Goal: Task Accomplishment & Management: Manage account settings

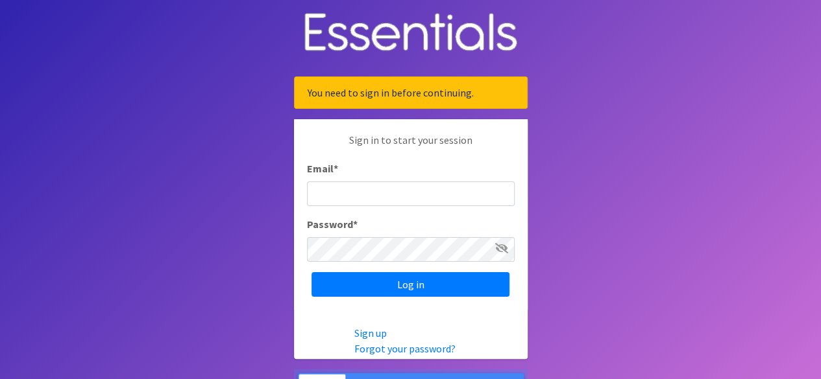
click at [333, 192] on input "Email *" at bounding box center [411, 194] width 208 height 25
click at [350, 196] on input "Email *" at bounding box center [411, 194] width 208 height 25
click at [354, 196] on input "Email *" at bounding box center [411, 194] width 208 height 25
type input "[PERSON_NAME][EMAIL_ADDRESS][PERSON_NAME][DOMAIN_NAME]"
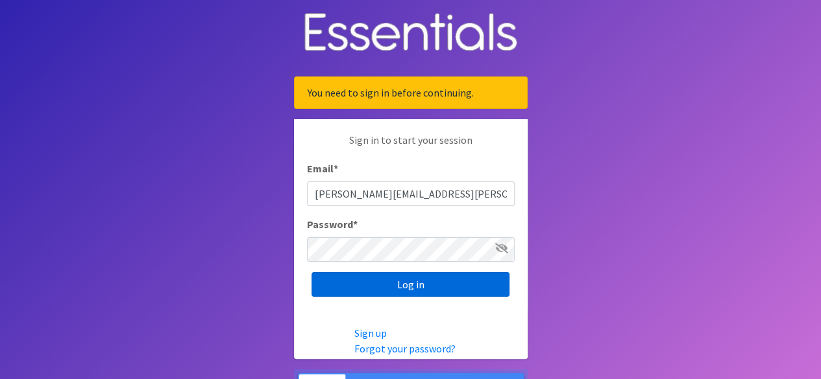
click at [414, 291] on input "Log in" at bounding box center [410, 284] width 198 height 25
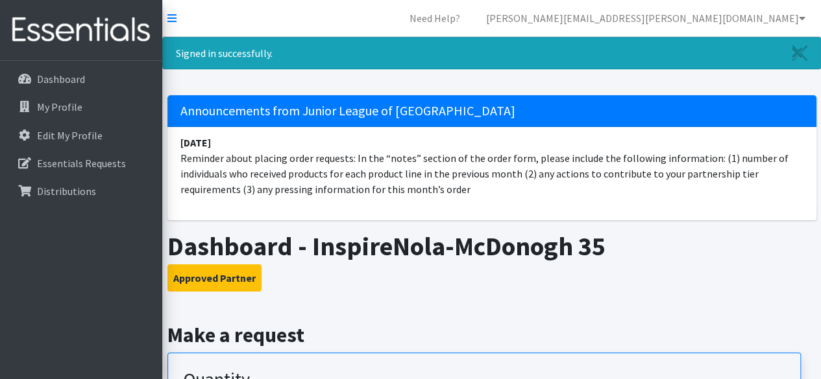
click at [413, 256] on h1 "Dashboard - InspireNola-McDonogh 35" at bounding box center [491, 246] width 649 height 31
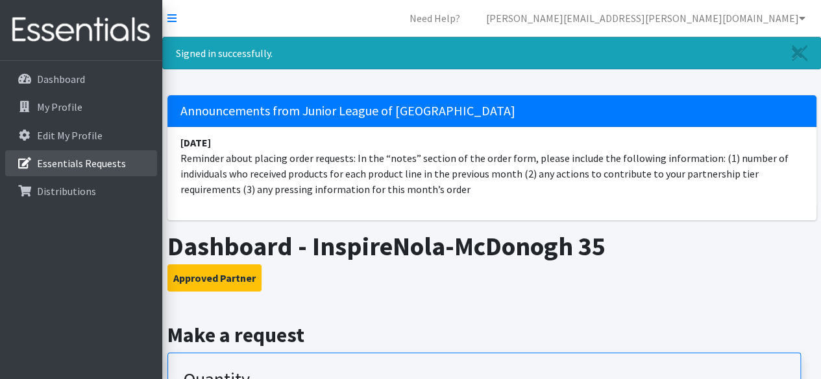
click at [77, 164] on p "Essentials Requests" at bounding box center [81, 163] width 89 height 13
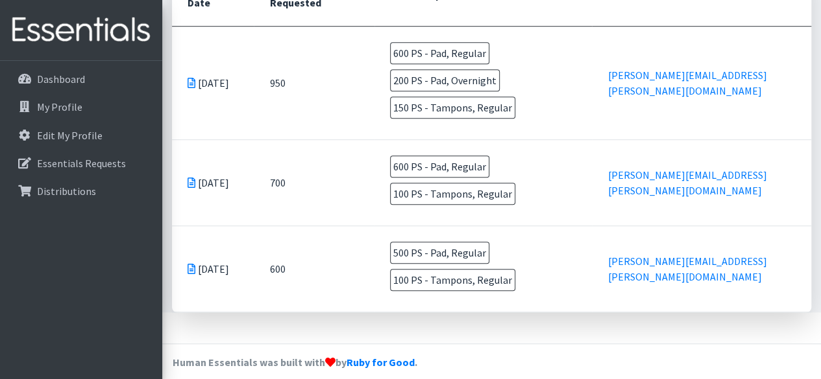
scroll to position [411, 0]
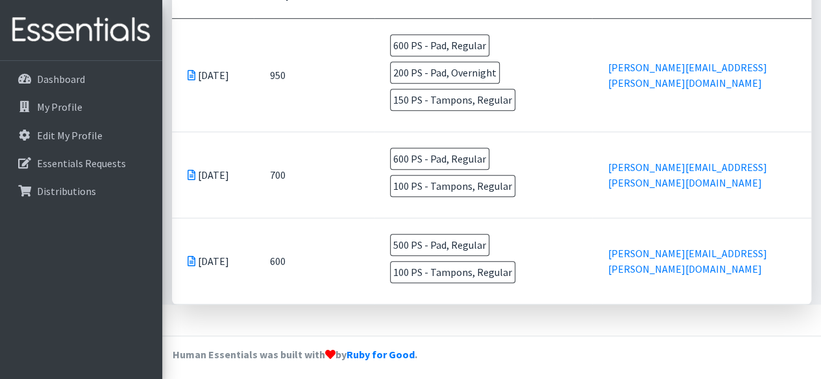
click at [192, 170] on icon at bounding box center [191, 175] width 8 height 10
click at [187, 170] on icon at bounding box center [191, 175] width 8 height 10
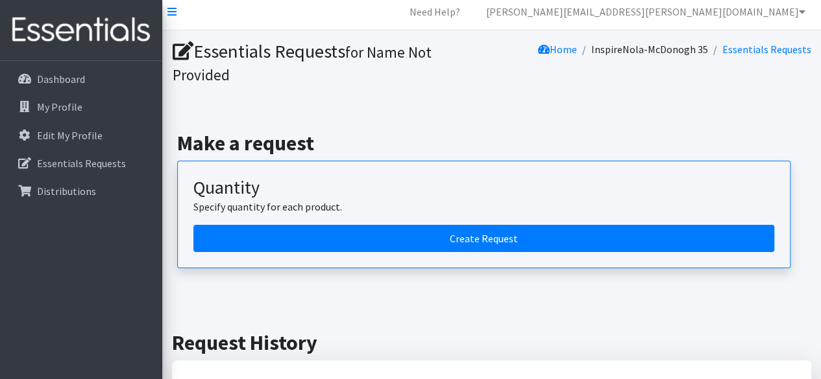
scroll to position [0, 0]
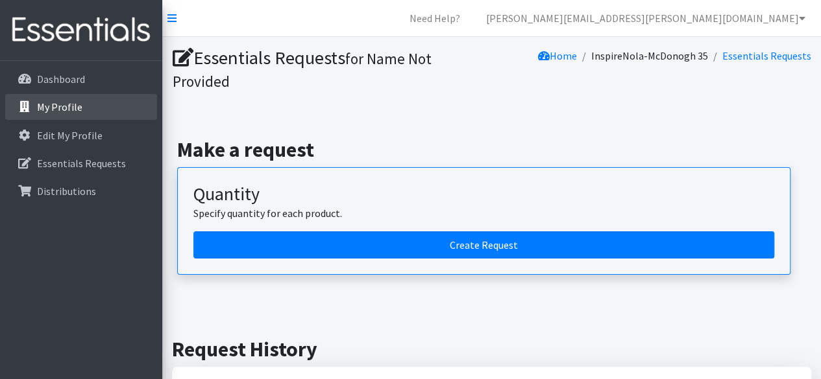
click at [64, 106] on p "My Profile" at bounding box center [59, 107] width 45 height 13
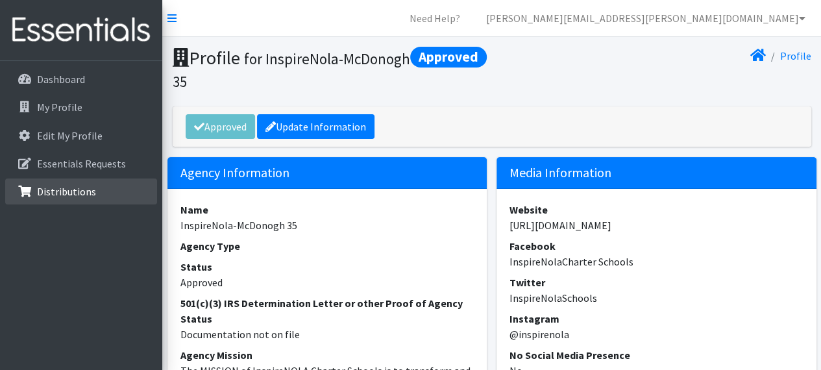
click at [66, 187] on p "Distributions" at bounding box center [66, 191] width 59 height 13
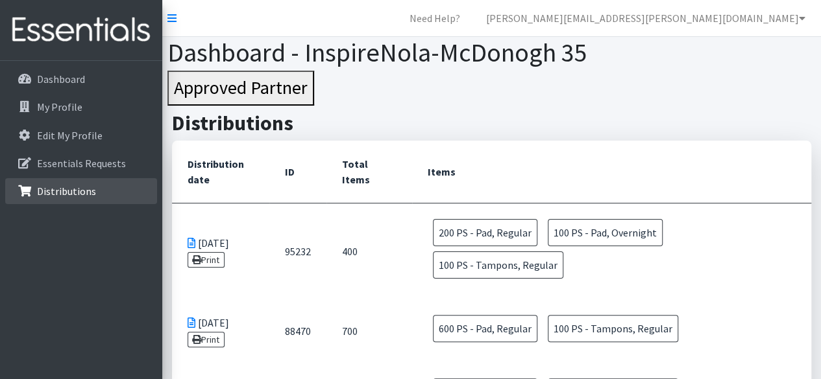
click at [70, 194] on p "Distributions" at bounding box center [66, 191] width 59 height 13
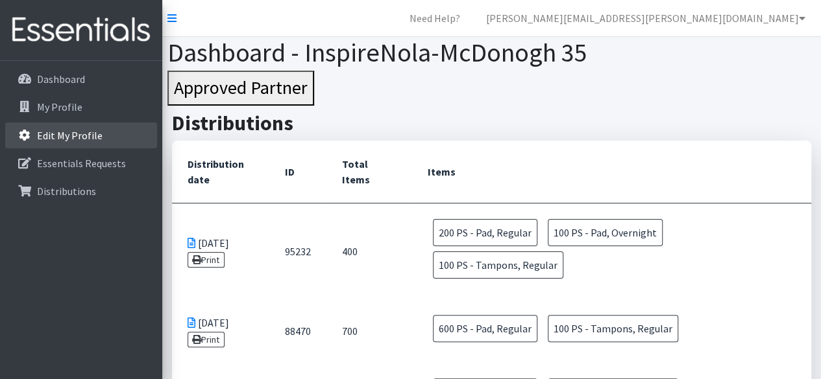
click at [67, 136] on p "Edit My Profile" at bounding box center [70, 135] width 66 height 13
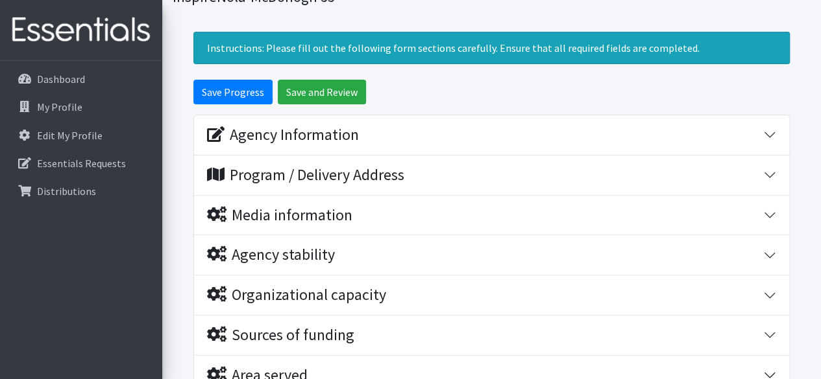
scroll to position [65, 0]
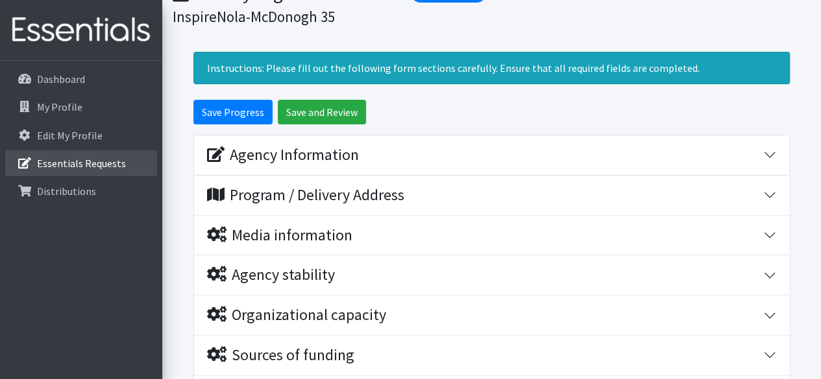
click at [92, 159] on p "Essentials Requests" at bounding box center [81, 163] width 89 height 13
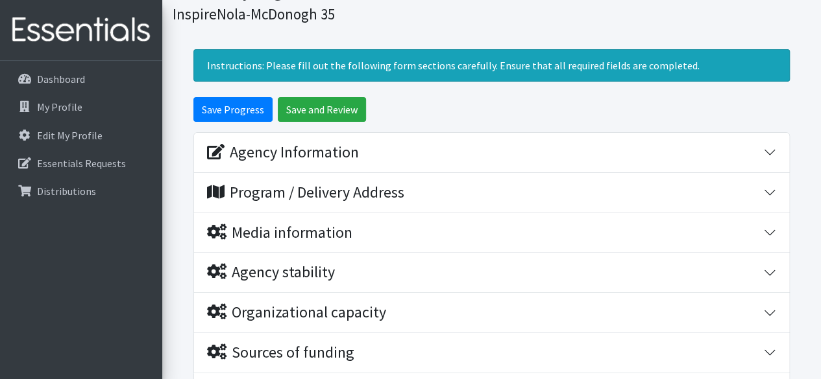
scroll to position [0, 0]
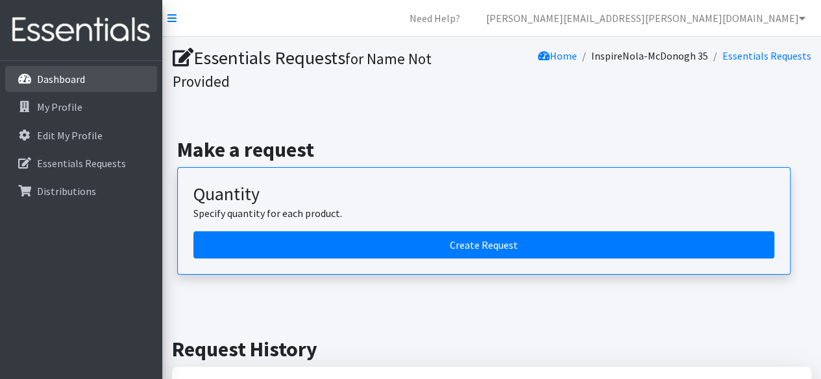
click at [70, 82] on p "Dashboard" at bounding box center [61, 79] width 48 height 13
